Goal: Task Accomplishment & Management: Manage account settings

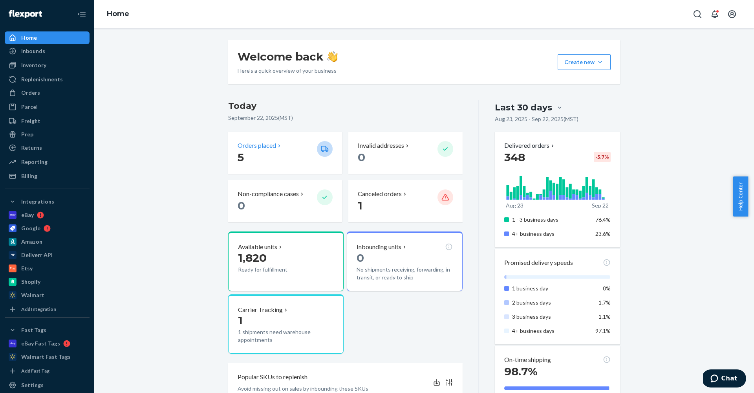
click at [295, 159] on p "5" at bounding box center [274, 157] width 73 height 14
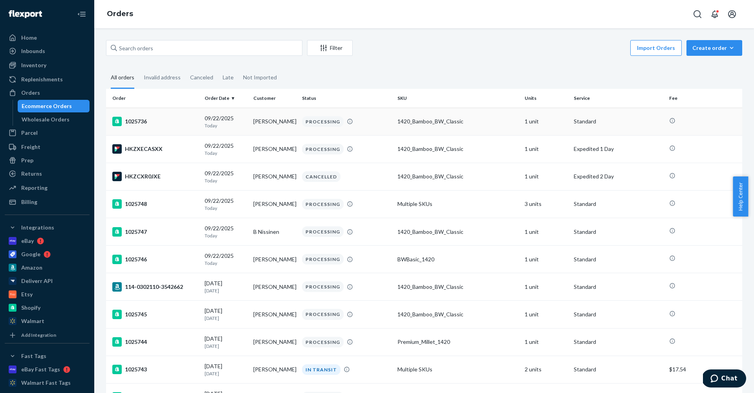
click at [214, 123] on p "Today" at bounding box center [226, 125] width 42 height 7
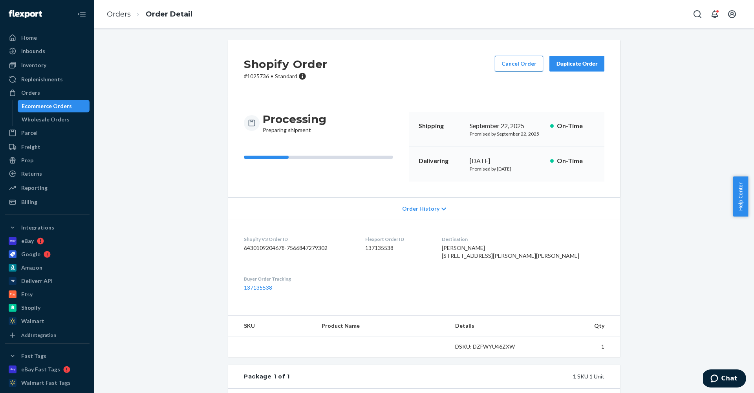
click at [503, 60] on button "Cancel Order" at bounding box center [519, 64] width 48 height 16
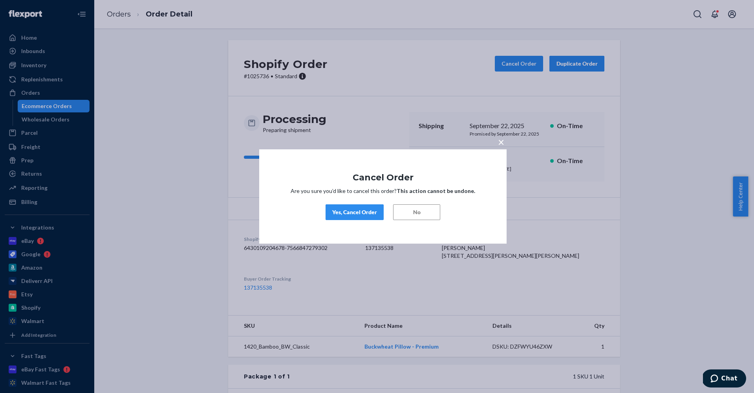
click at [321, 210] on div "Yes, Cancel Order No" at bounding box center [383, 212] width 200 height 16
click at [343, 212] on div "Yes, Cancel Order" at bounding box center [354, 212] width 45 height 8
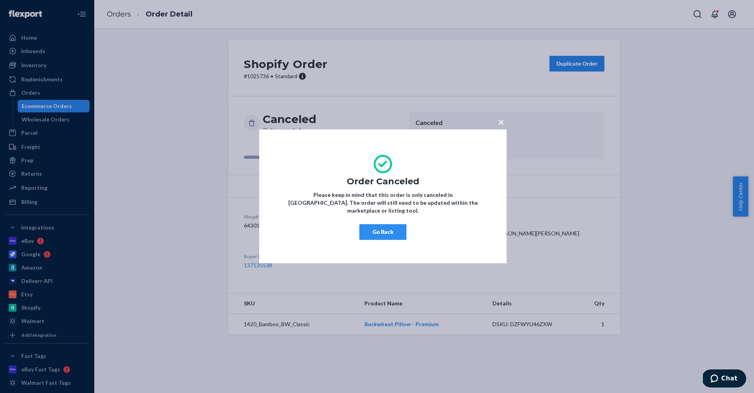
click at [365, 230] on button "Go Back" at bounding box center [382, 232] width 47 height 16
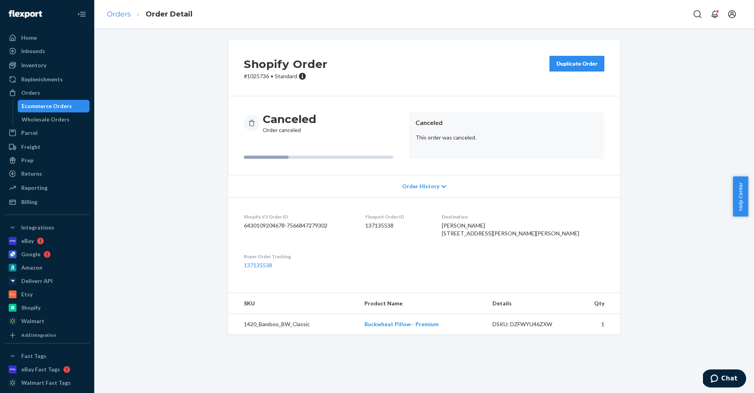
click at [121, 14] on link "Orders" at bounding box center [119, 14] width 24 height 9
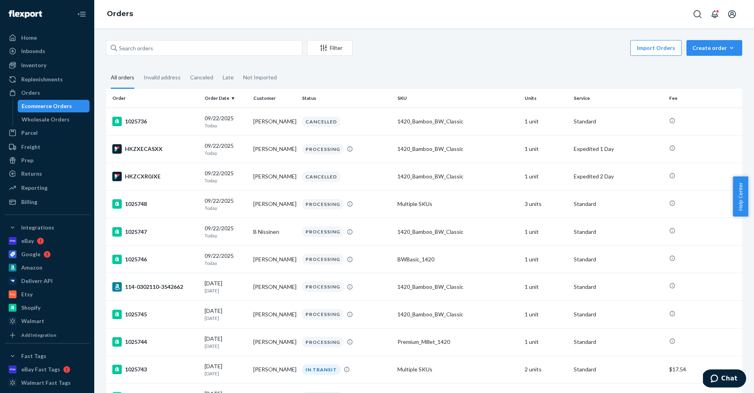
scroll to position [2, 0]
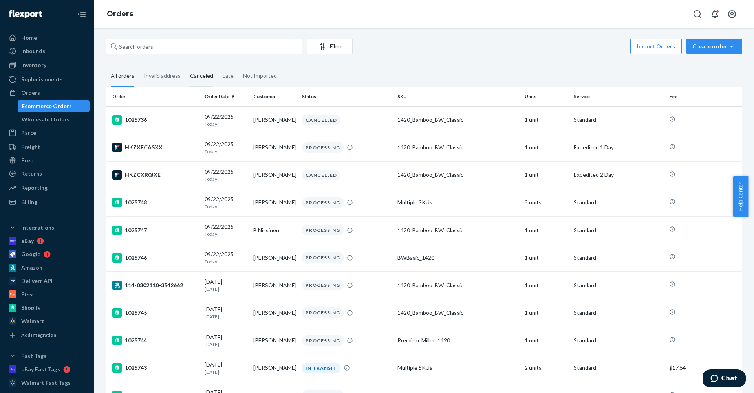
click at [201, 75] on div "Canceled" at bounding box center [201, 77] width 23 height 22
click at [185, 66] on input "Canceled" at bounding box center [185, 66] width 0 height 0
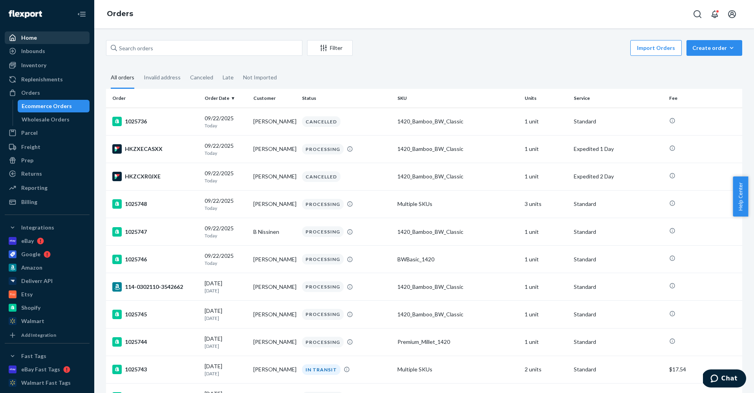
click at [26, 33] on div "Home" at bounding box center [46, 37] width 83 height 11
